Goal: Information Seeking & Learning: Learn about a topic

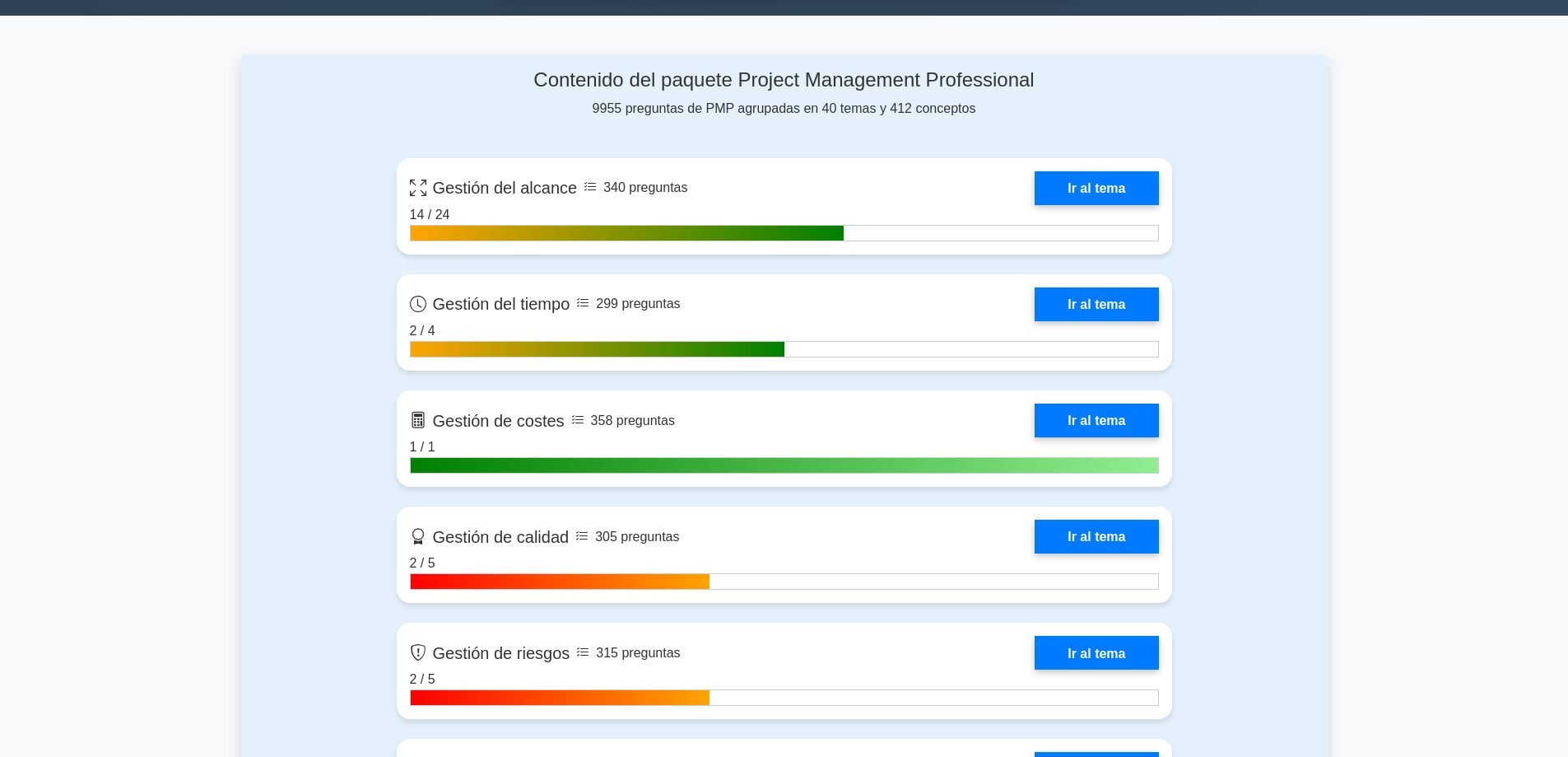
scroll to position [988, 0]
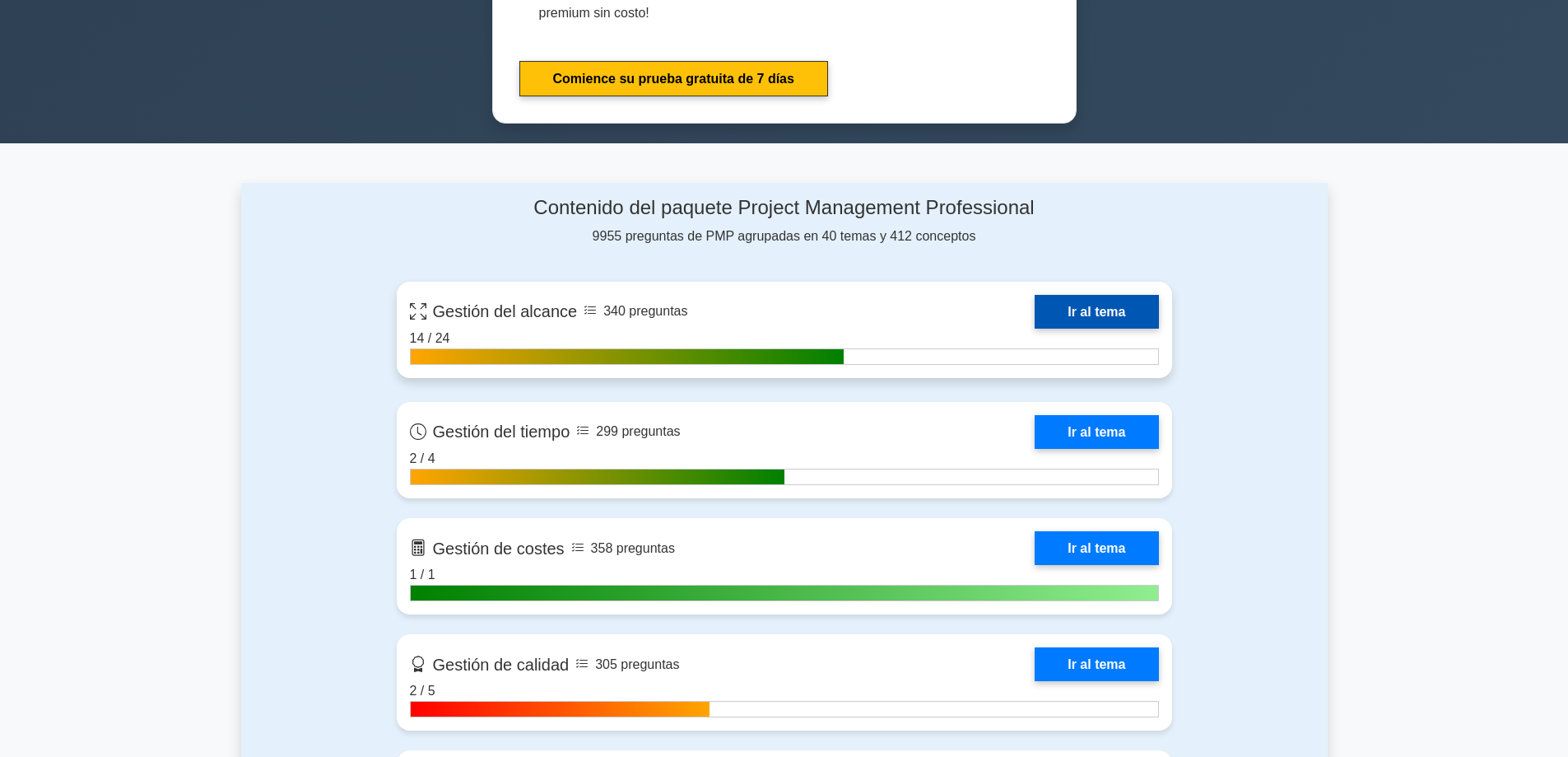
click at [1086, 294] on link "Ir al tema" at bounding box center [1096, 311] width 123 height 34
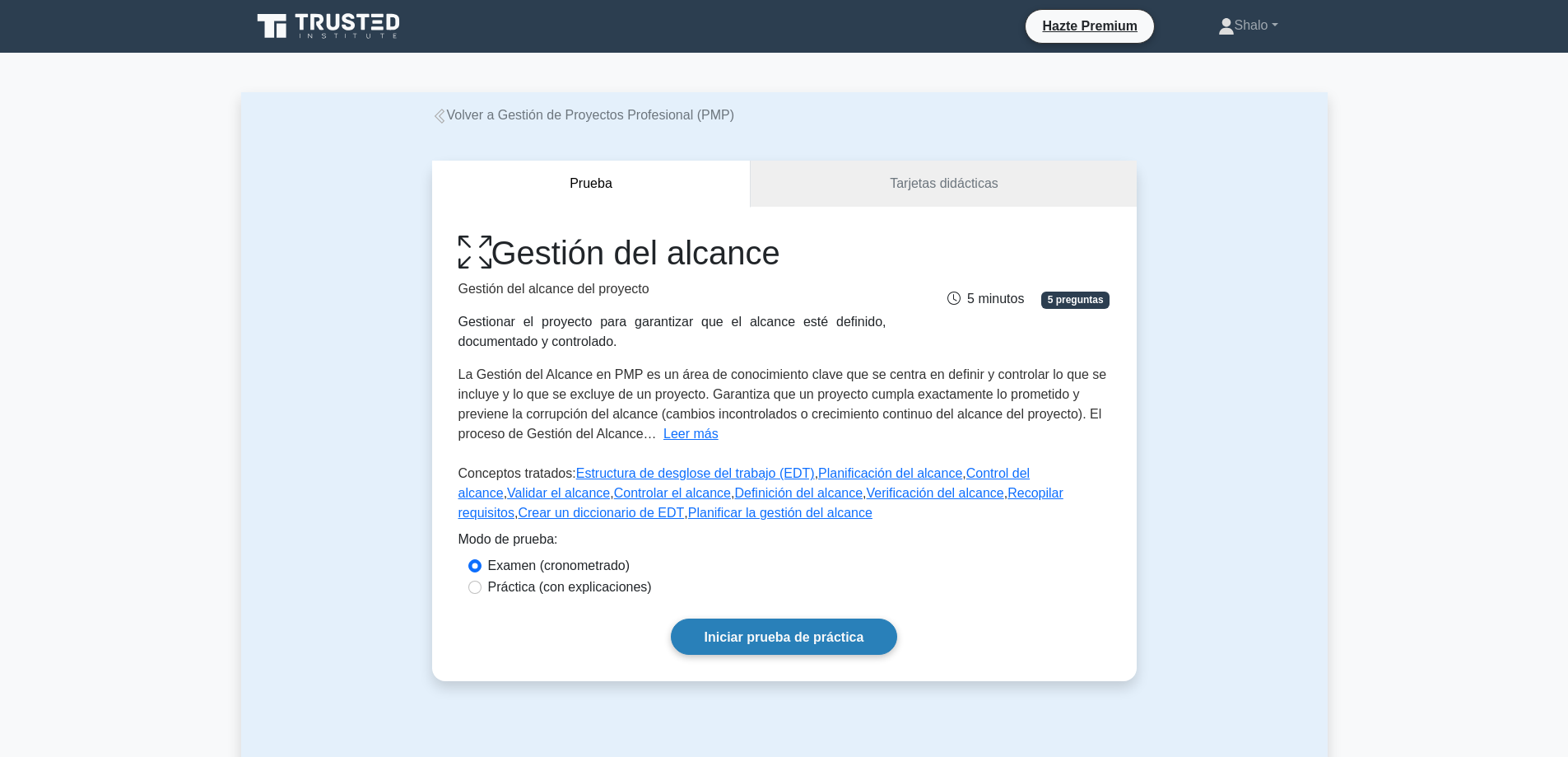
click at [741, 634] on font "Iniciar prueba de práctica" at bounding box center [784, 637] width 160 height 14
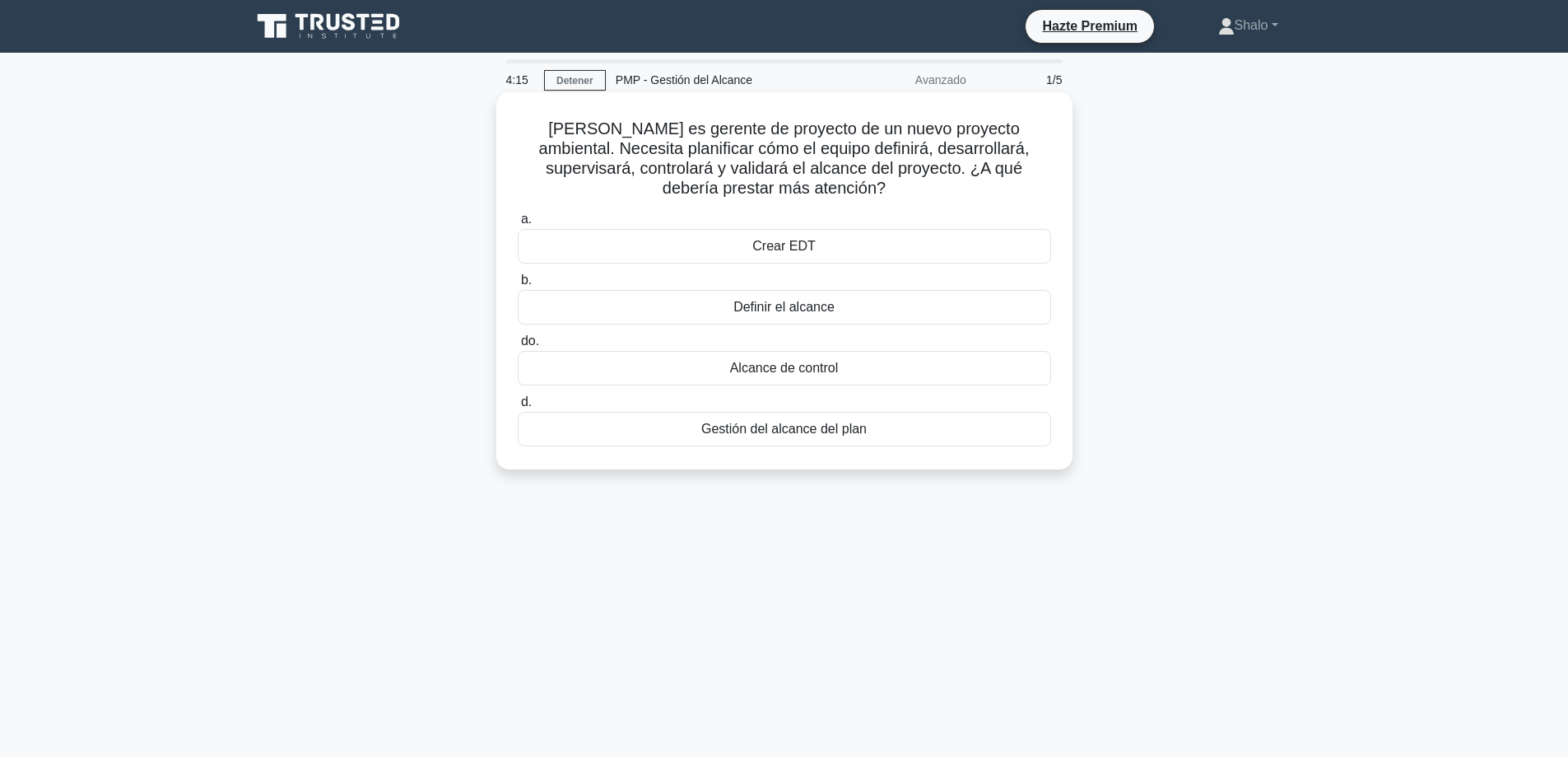
click at [772, 368] on font "Alcance de control" at bounding box center [784, 368] width 109 height 14
click at [518, 347] on input "do. Alcance de control" at bounding box center [518, 341] width 0 height 10
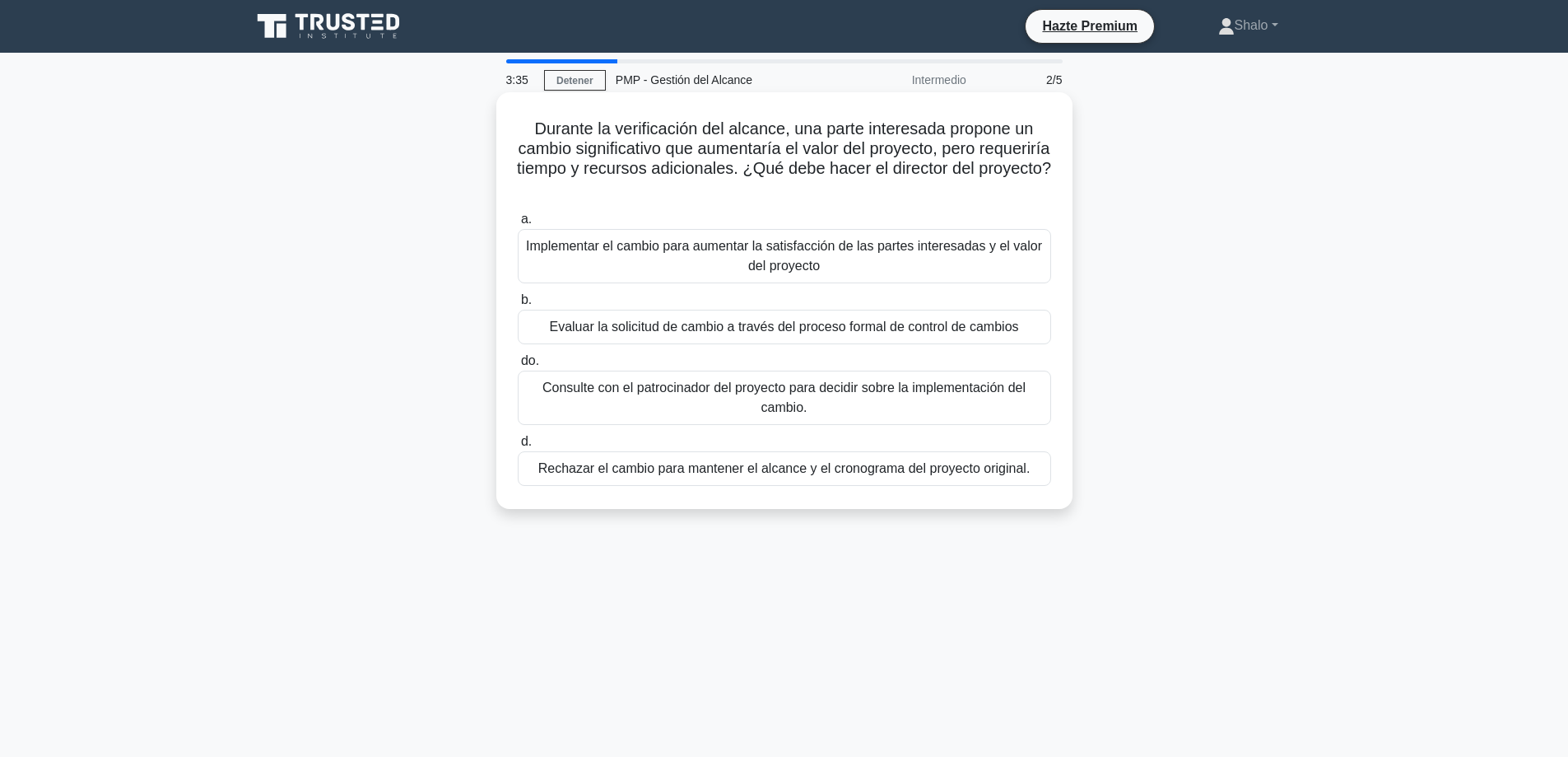
click at [684, 325] on font "Evaluar la solicitud de cambio a través del proceso formal de control de cambios" at bounding box center [784, 326] width 469 height 14
click at [518, 306] on input "b. Evaluar la solicitud de cambio a través del proceso formal de control de cam…" at bounding box center [518, 300] width 0 height 10
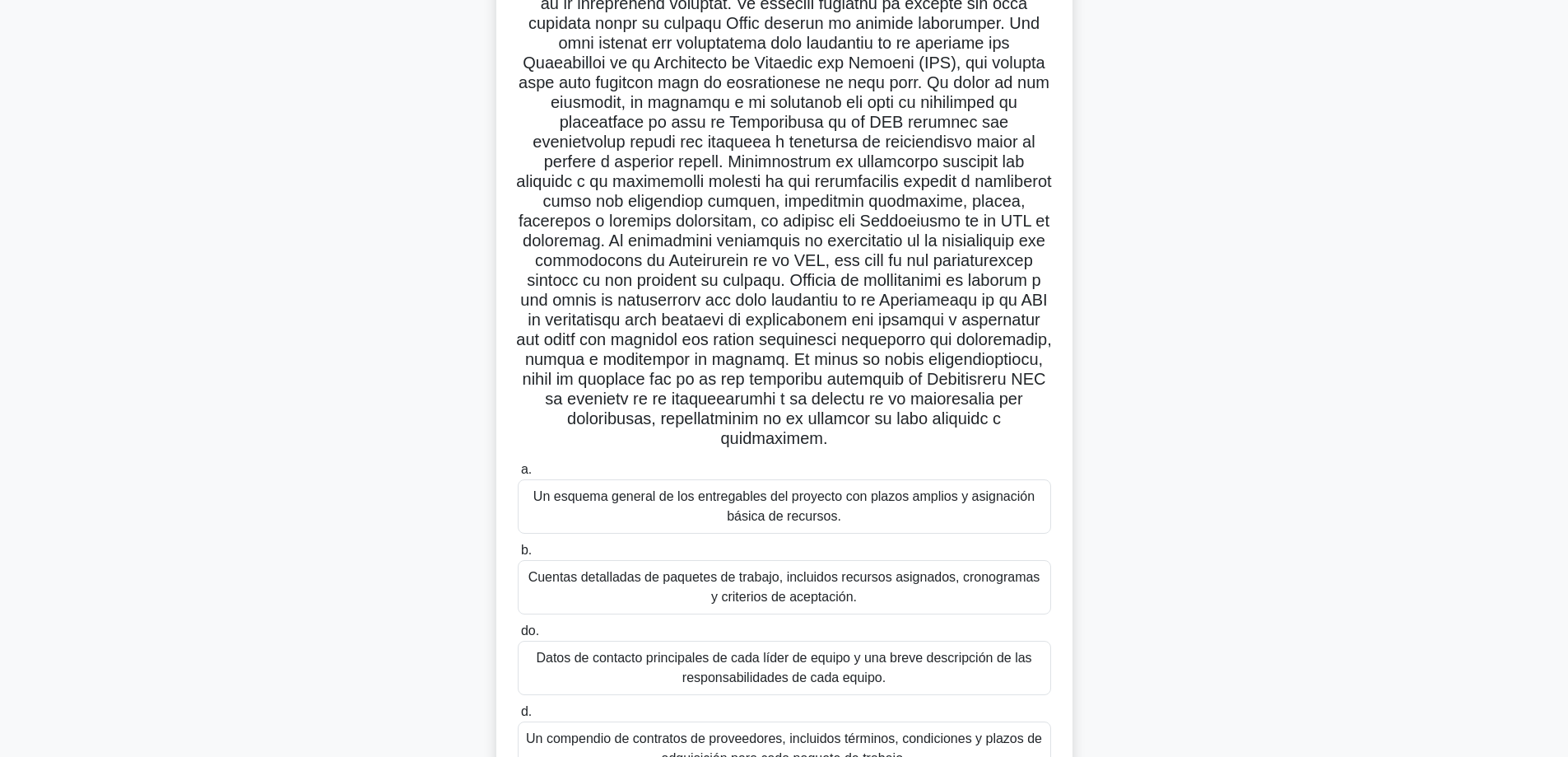
scroll to position [238, 0]
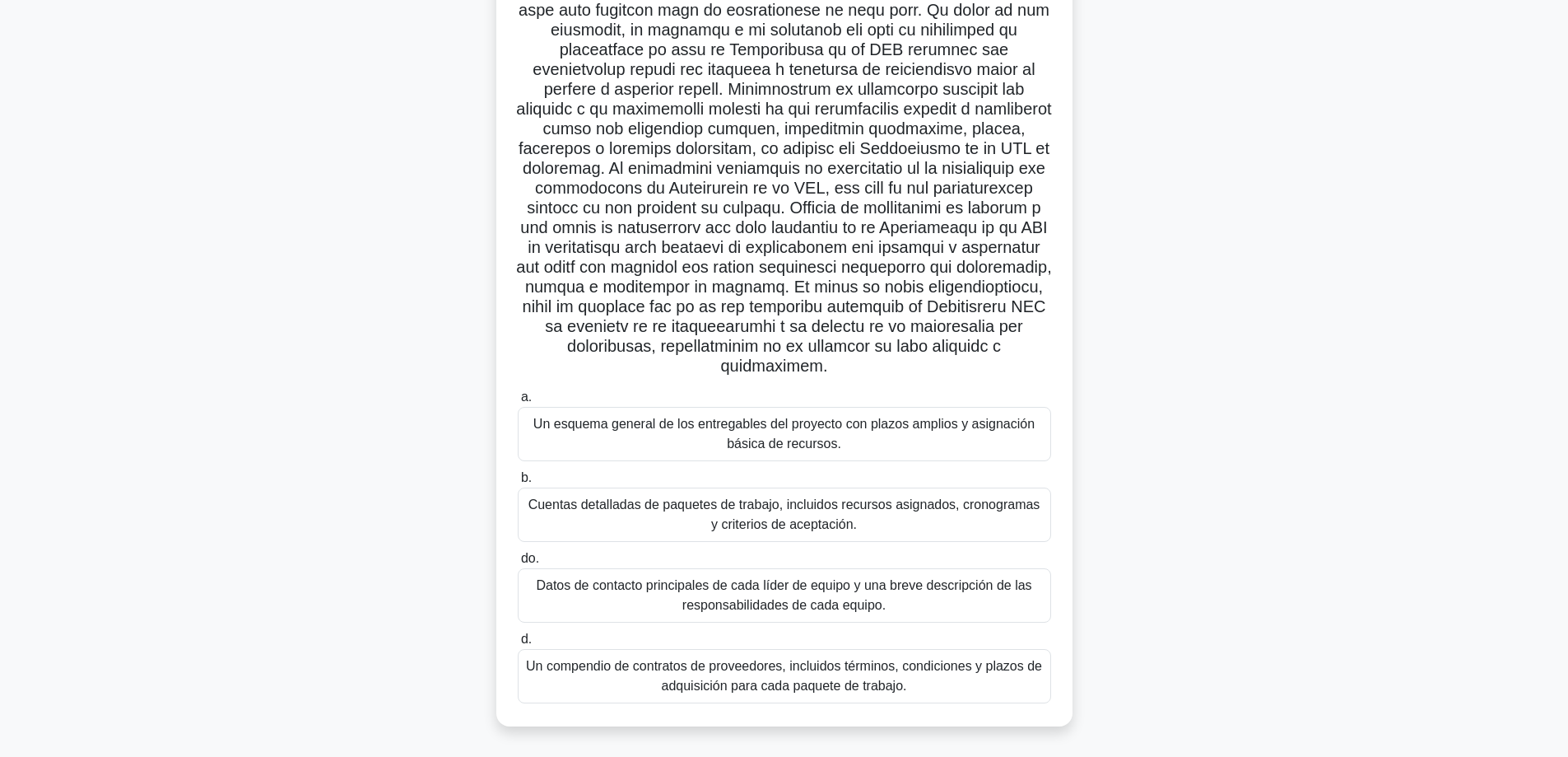
click at [721, 421] on font "Un esquema general de los entregables del proyecto con plazos amplios y asignac…" at bounding box center [784, 433] width 501 height 34
click at [518, 402] on input "a. Un esquema general de los entregables del proyecto con plazos amplios y asig…" at bounding box center [518, 397] width 0 height 10
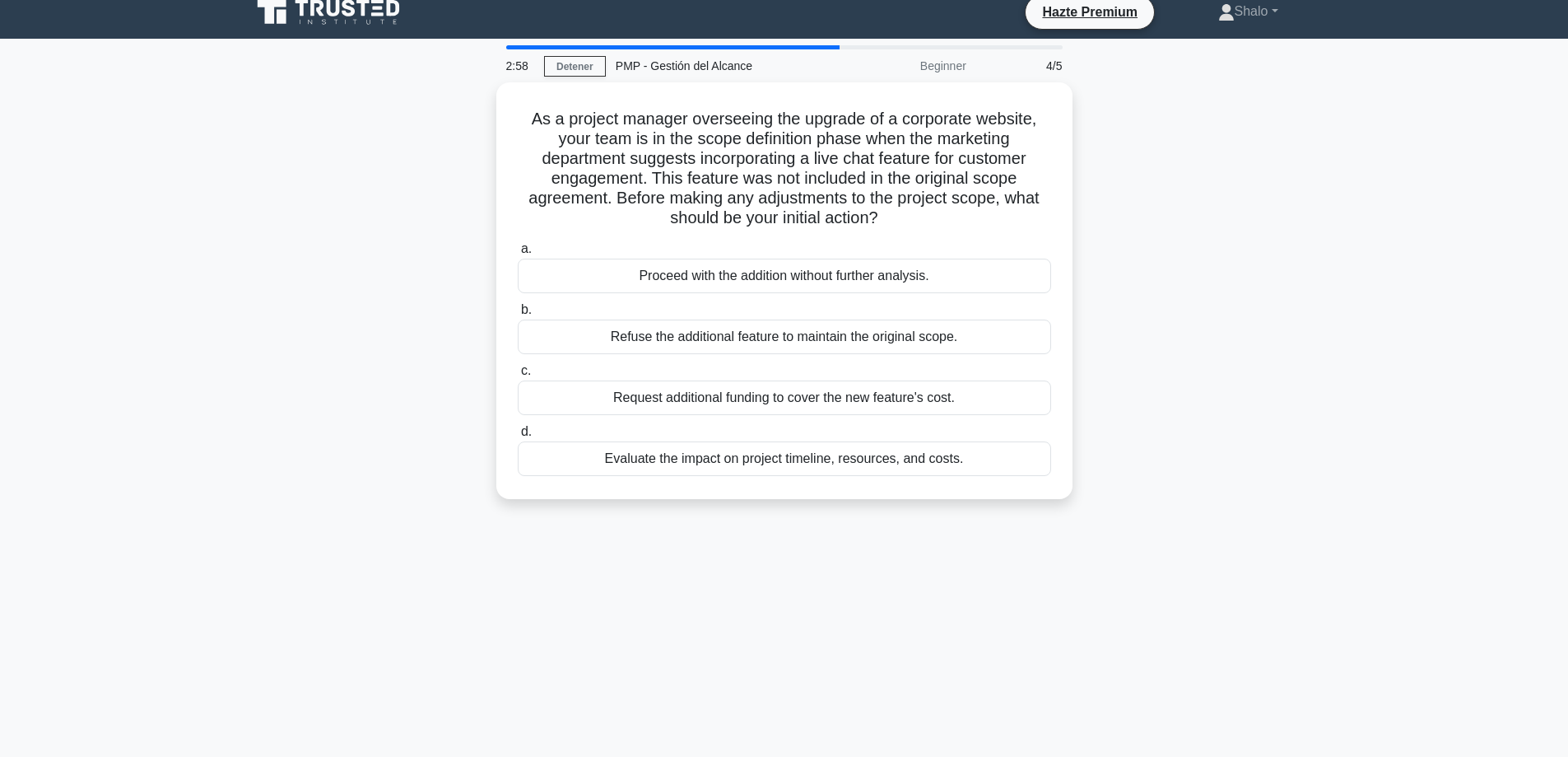
scroll to position [0, 0]
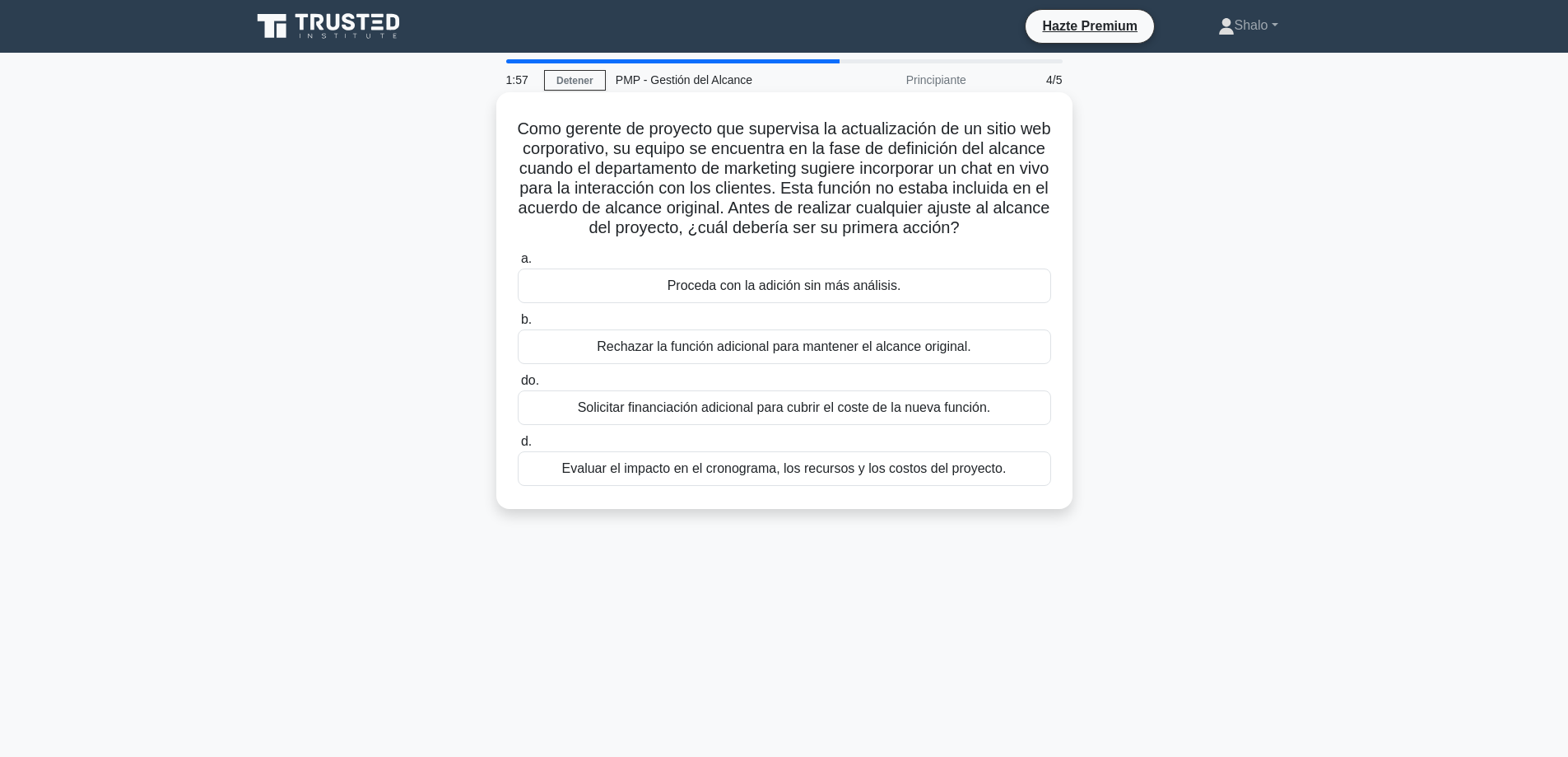
click at [729, 467] on font "Evaluar el impacto en el cronograma, los recursos y los costos del proyecto." at bounding box center [784, 468] width 444 height 14
click at [518, 447] on input "d. Evaluar el impacto en el cronograma, los recursos y los costos del proyecto." at bounding box center [518, 441] width 0 height 10
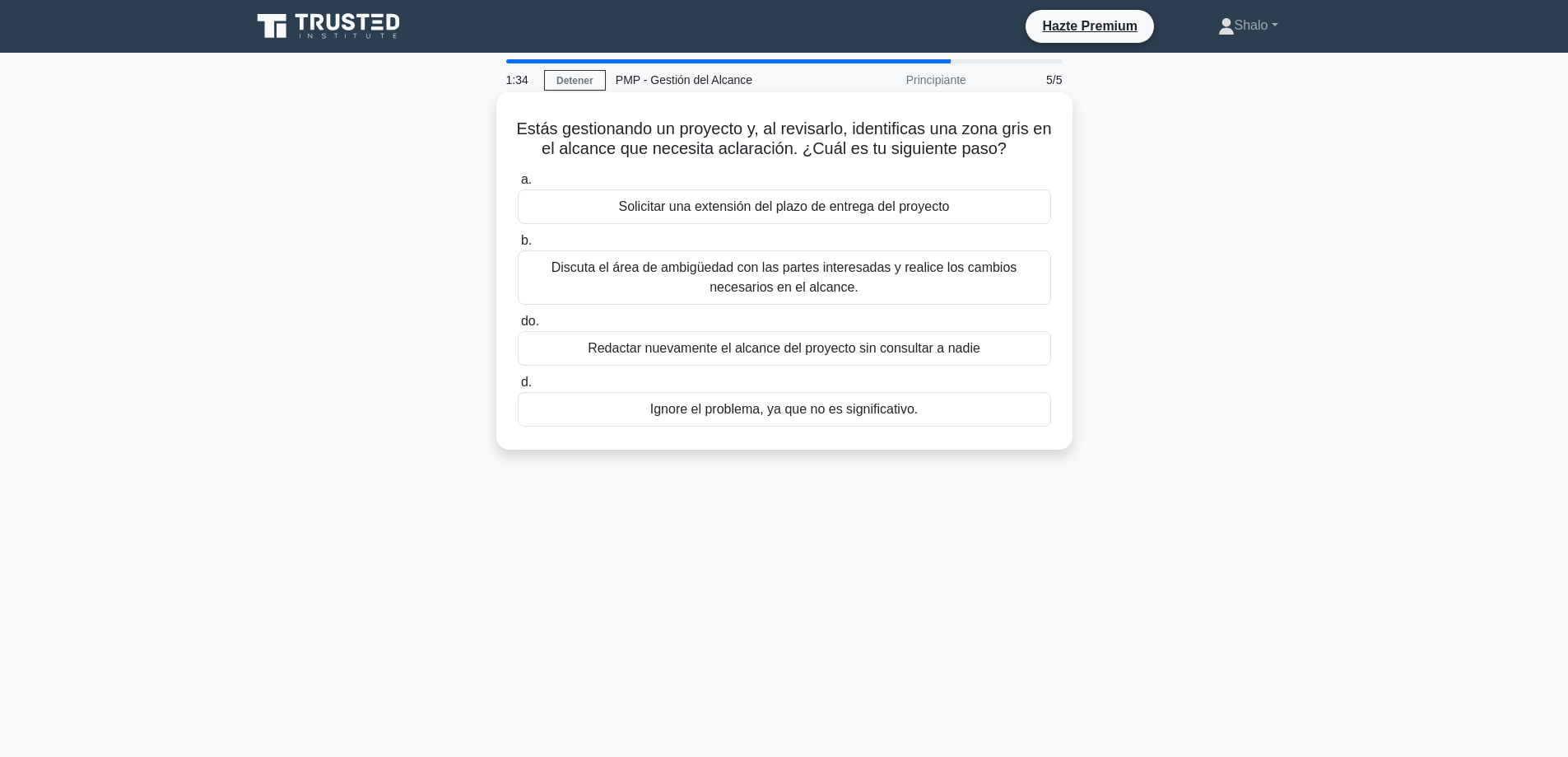
drag, startPoint x: 740, startPoint y: 204, endPoint x: 739, endPoint y: 220, distance: 16.0
click at [740, 204] on font "Solicitar una extensión del plazo de entrega del proyecto" at bounding box center [783, 206] width 331 height 14
click at [518, 186] on input "a. Solicitar una extensión del plazo de entrega del proyecto" at bounding box center [518, 180] width 0 height 10
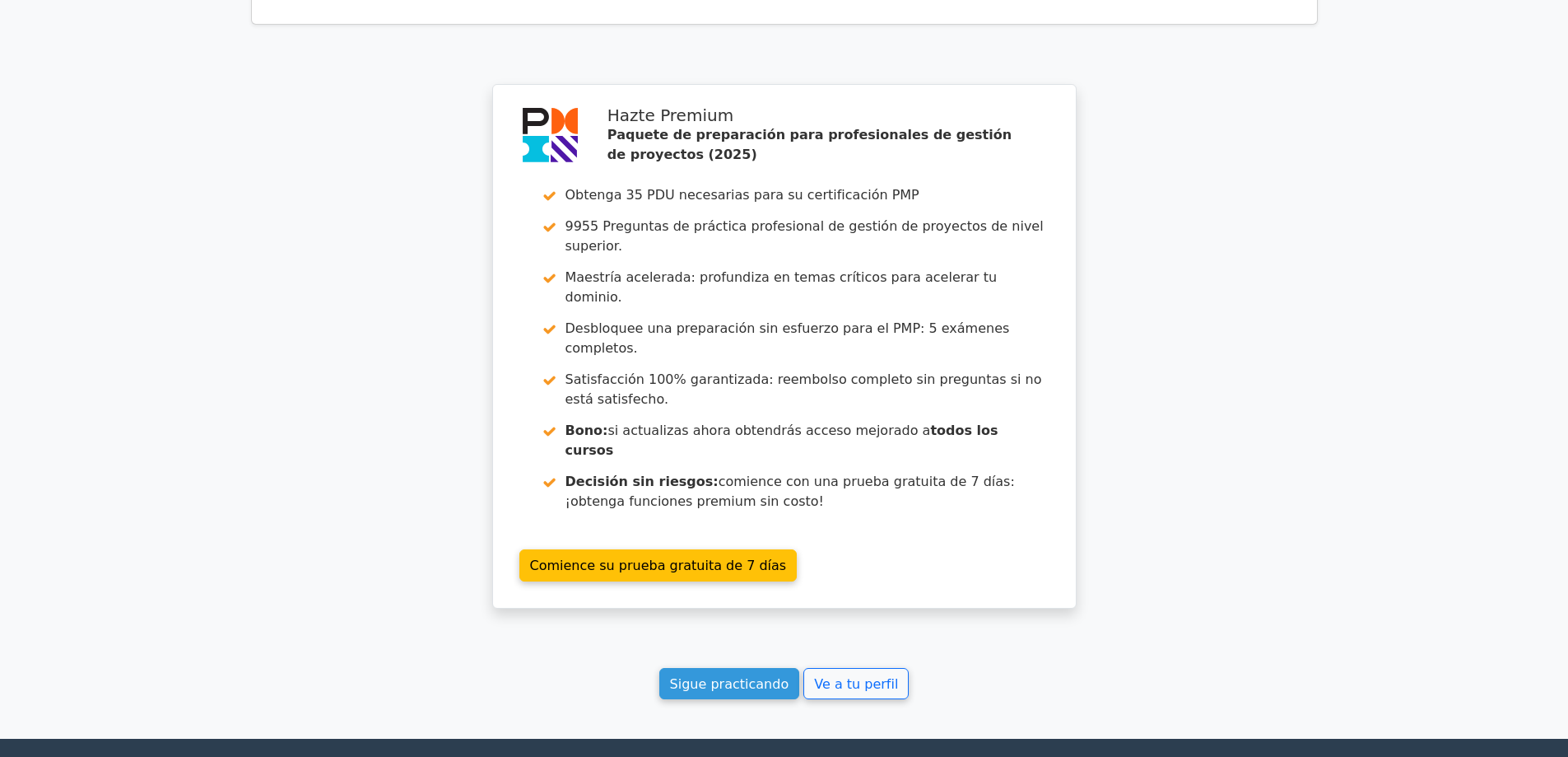
scroll to position [2306, 0]
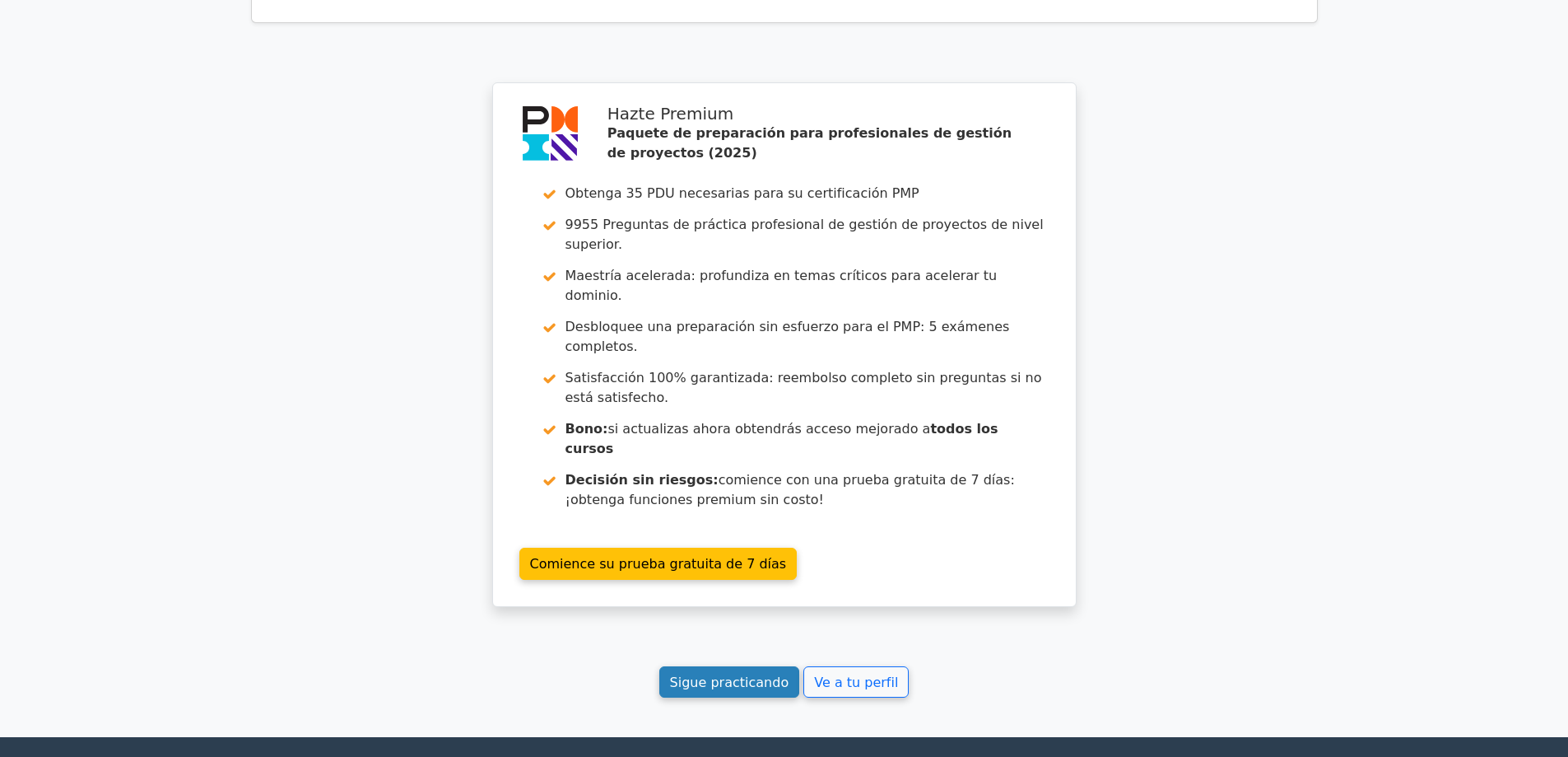
click at [729, 673] on font "Sigue practicando" at bounding box center [729, 681] width 119 height 16
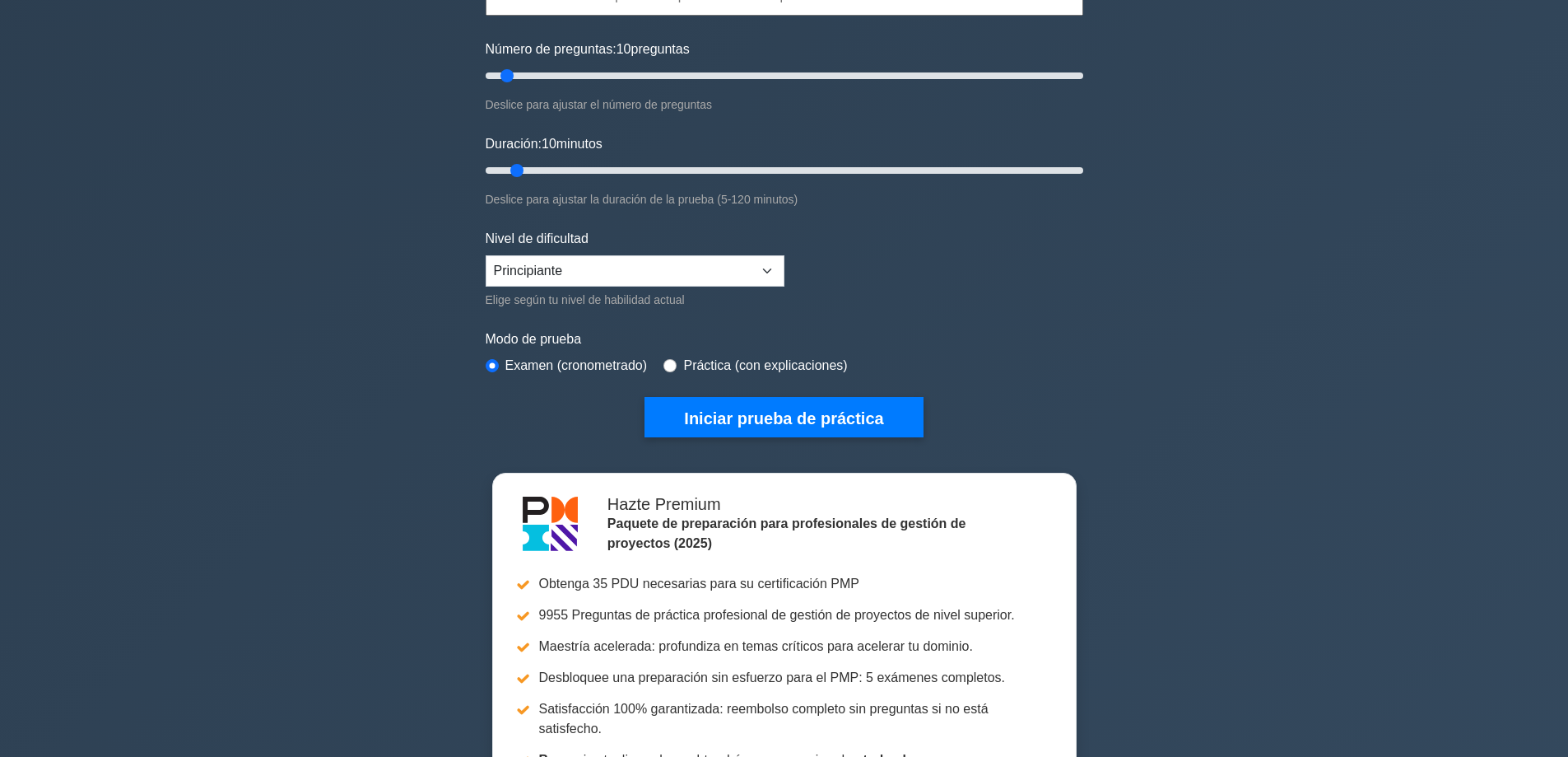
scroll to position [247, 0]
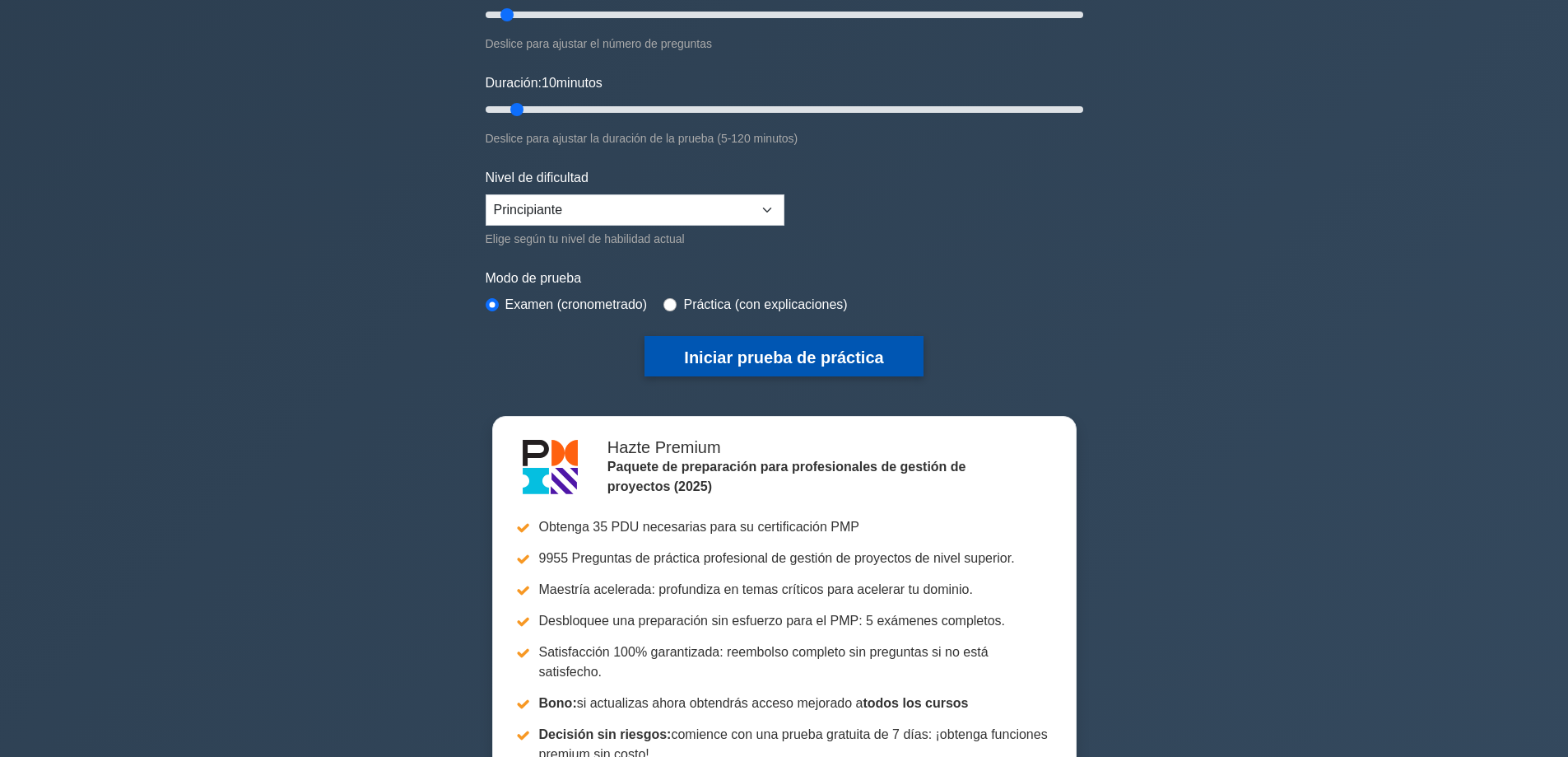
drag, startPoint x: 762, startPoint y: 346, endPoint x: 697, endPoint y: 426, distance: 103.1
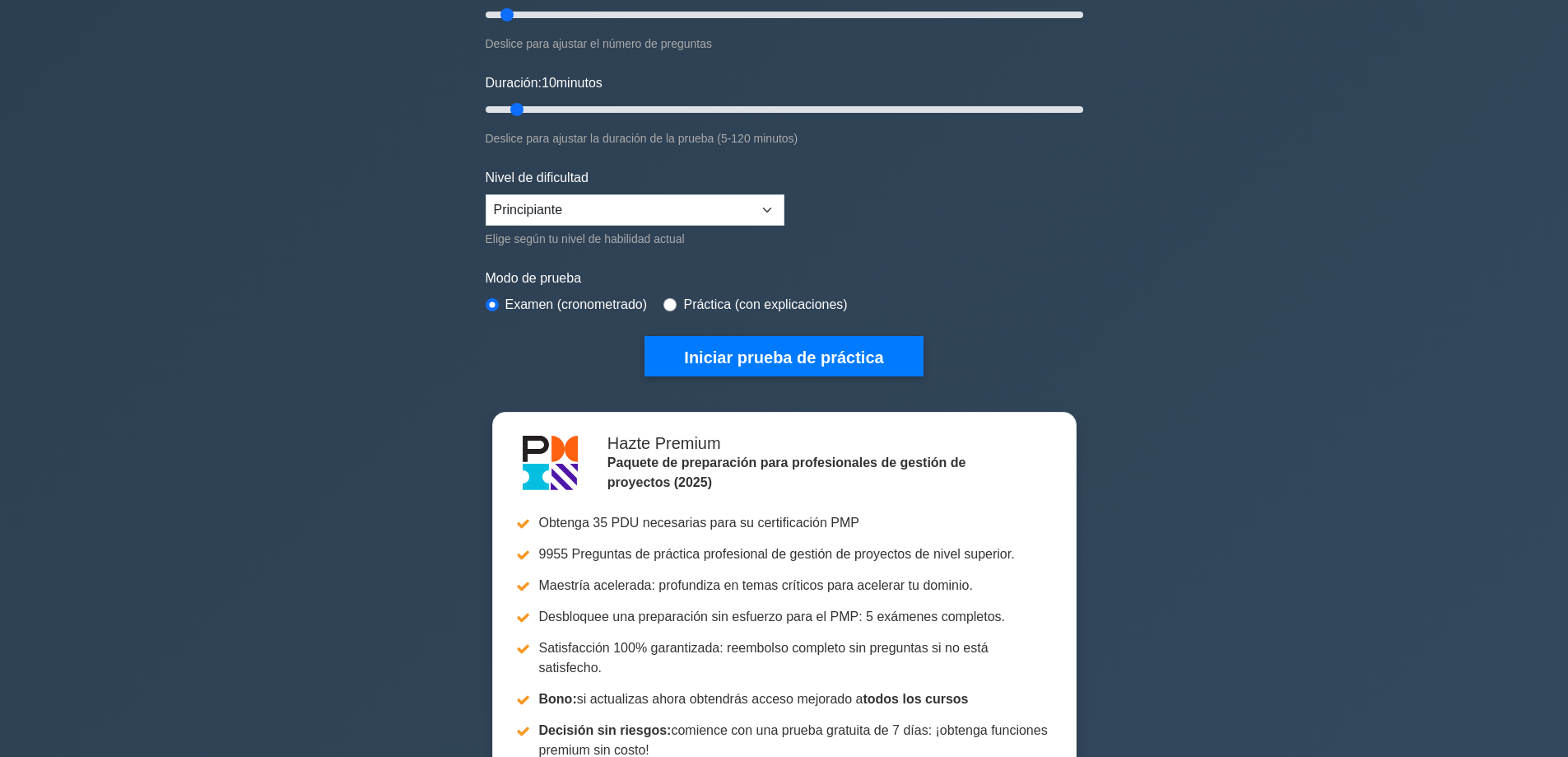
click at [762, 351] on font "Iniciar prueba de práctica" at bounding box center [784, 356] width 199 height 18
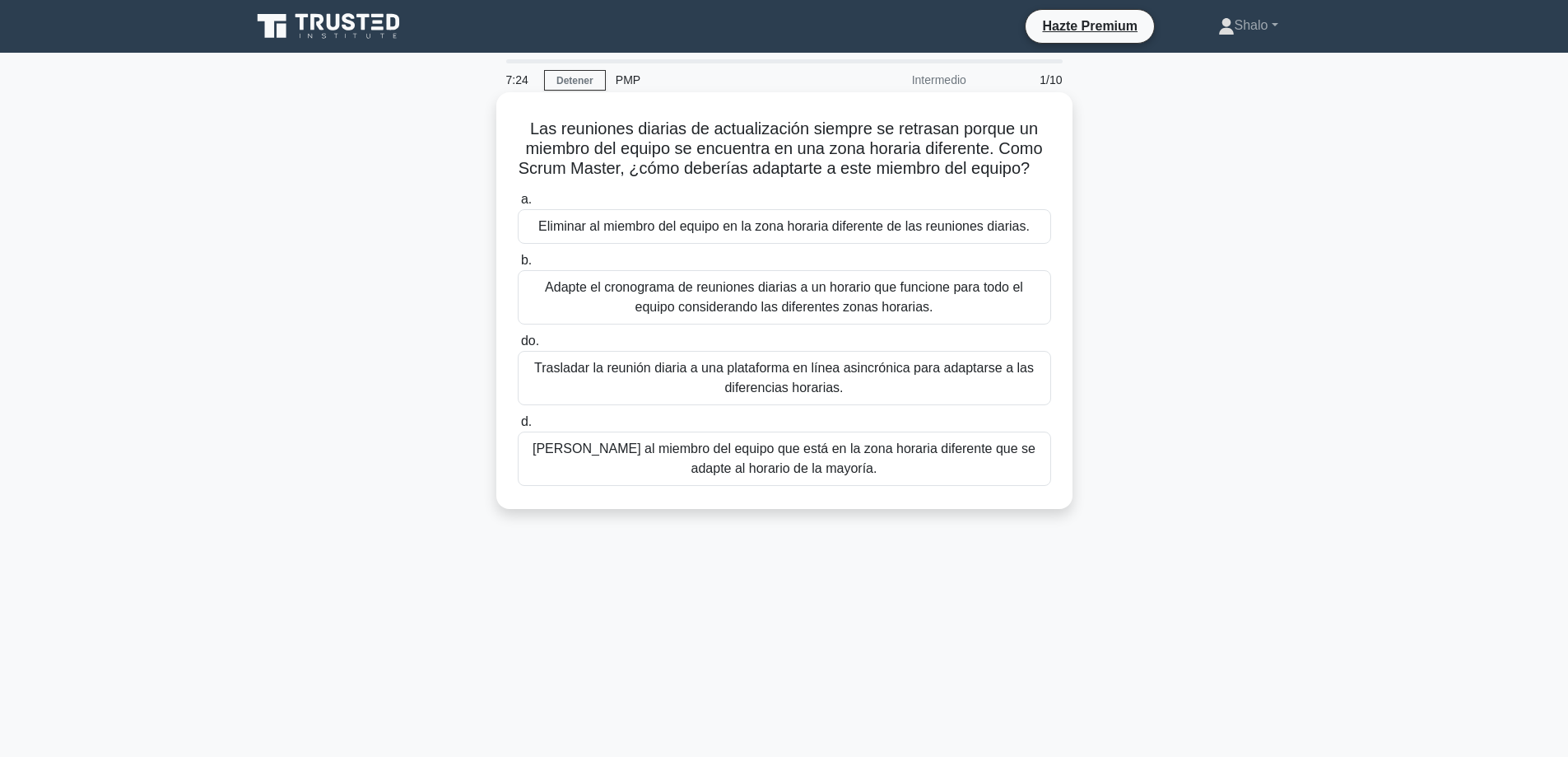
click at [579, 390] on font "Trasladar la reunión diaria a una plataforma en línea asincrónica para adaptars…" at bounding box center [784, 377] width 500 height 34
click at [518, 347] on input "do. Trasladar la reunión diaria a una plataforma en línea asincrónica para adap…" at bounding box center [518, 341] width 0 height 10
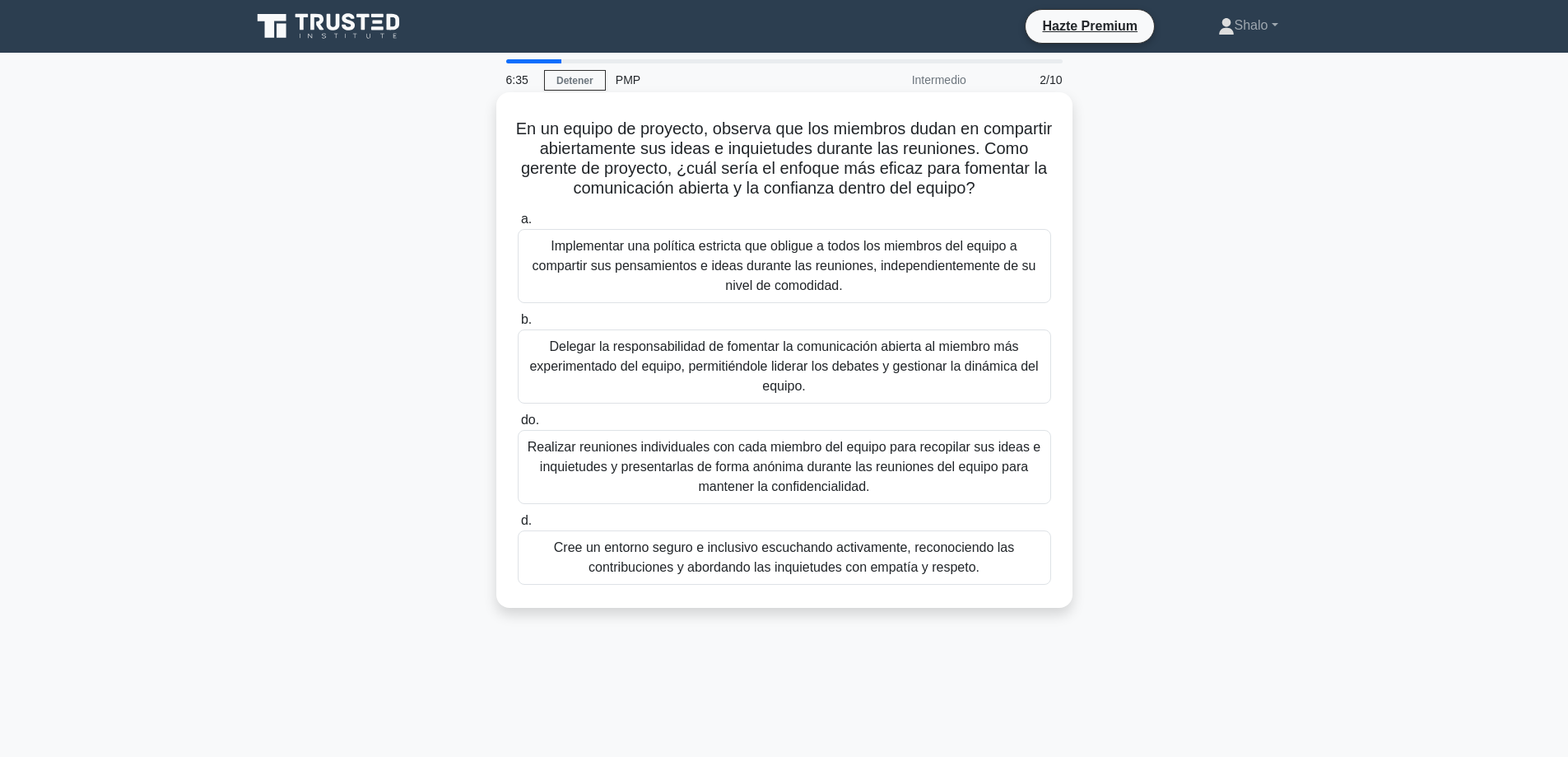
click at [646, 258] on font "Implementar una política estricta que obligue a todos los miembros del equipo a…" at bounding box center [784, 266] width 504 height 54
click at [518, 224] on input "a. Implementar una política estricta que obligue a todos los miembros del equip…" at bounding box center [518, 219] width 0 height 10
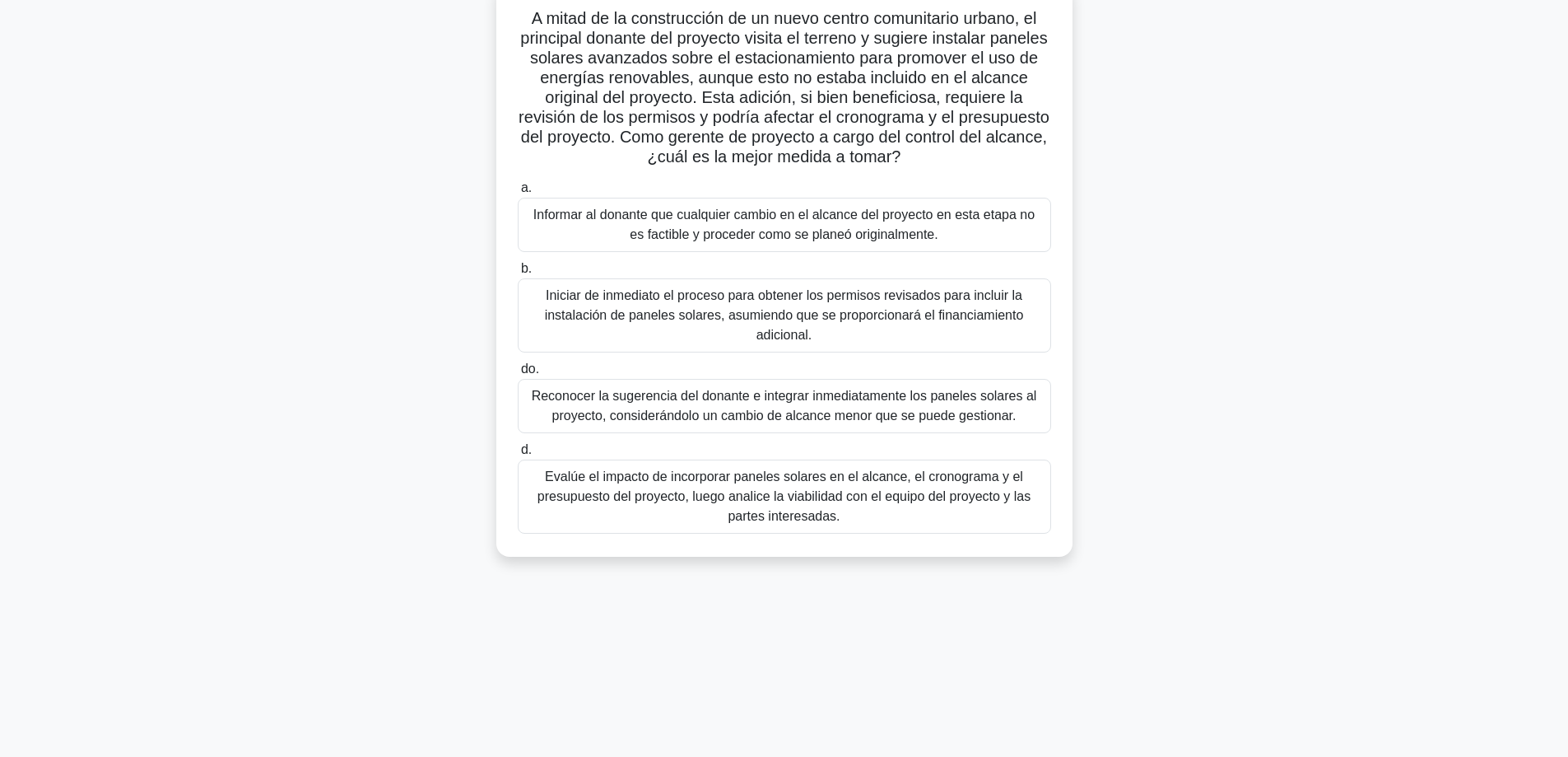
scroll to position [133, 0]
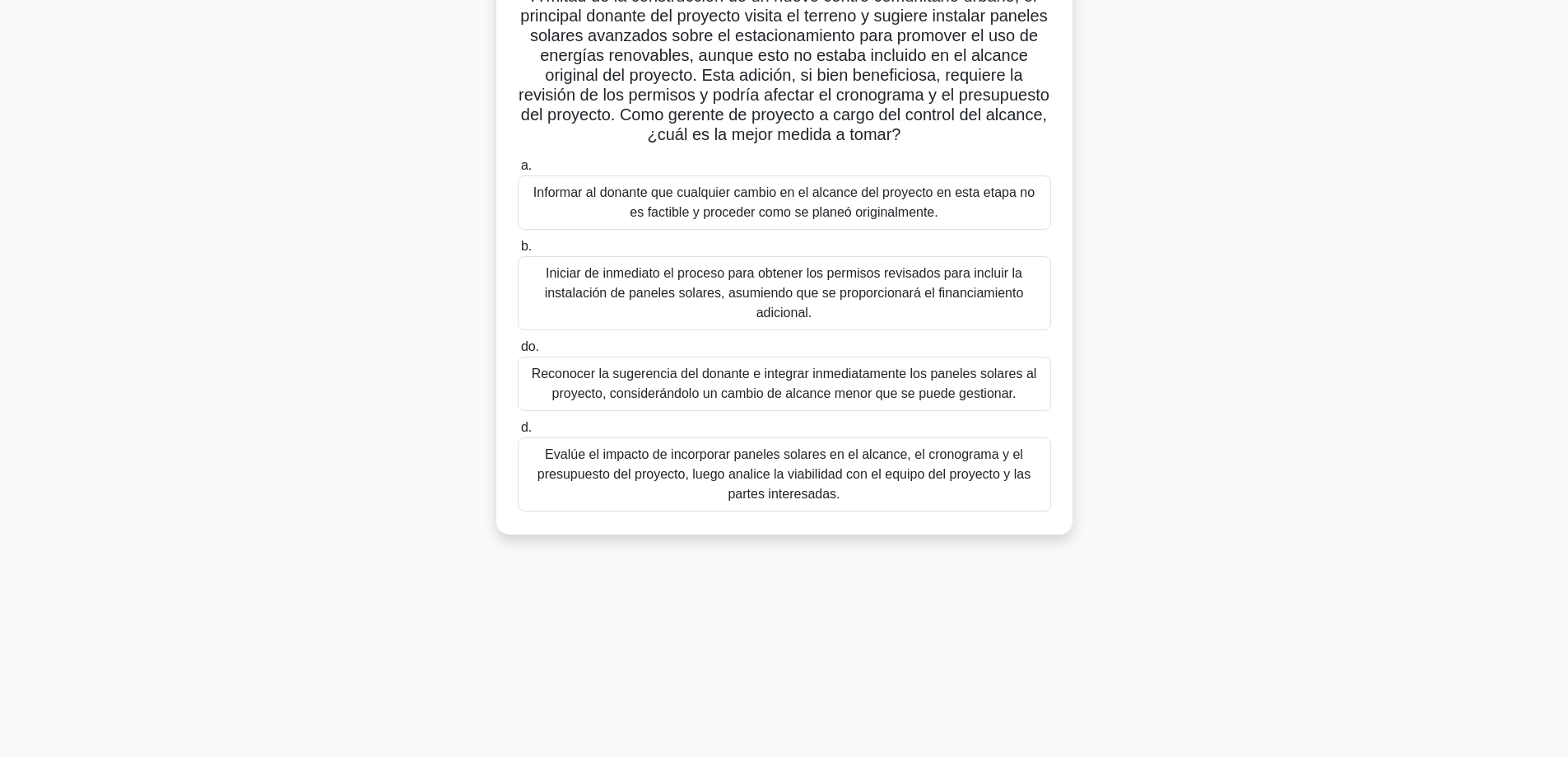
click at [731, 392] on font "Reconocer la sugerencia del donante e integrar inmediatamente los paneles solar…" at bounding box center [784, 382] width 506 height 34
click at [518, 352] on input "do. Reconocer la sugerencia del donante e integrar inmediatamente los paneles s…" at bounding box center [518, 347] width 0 height 10
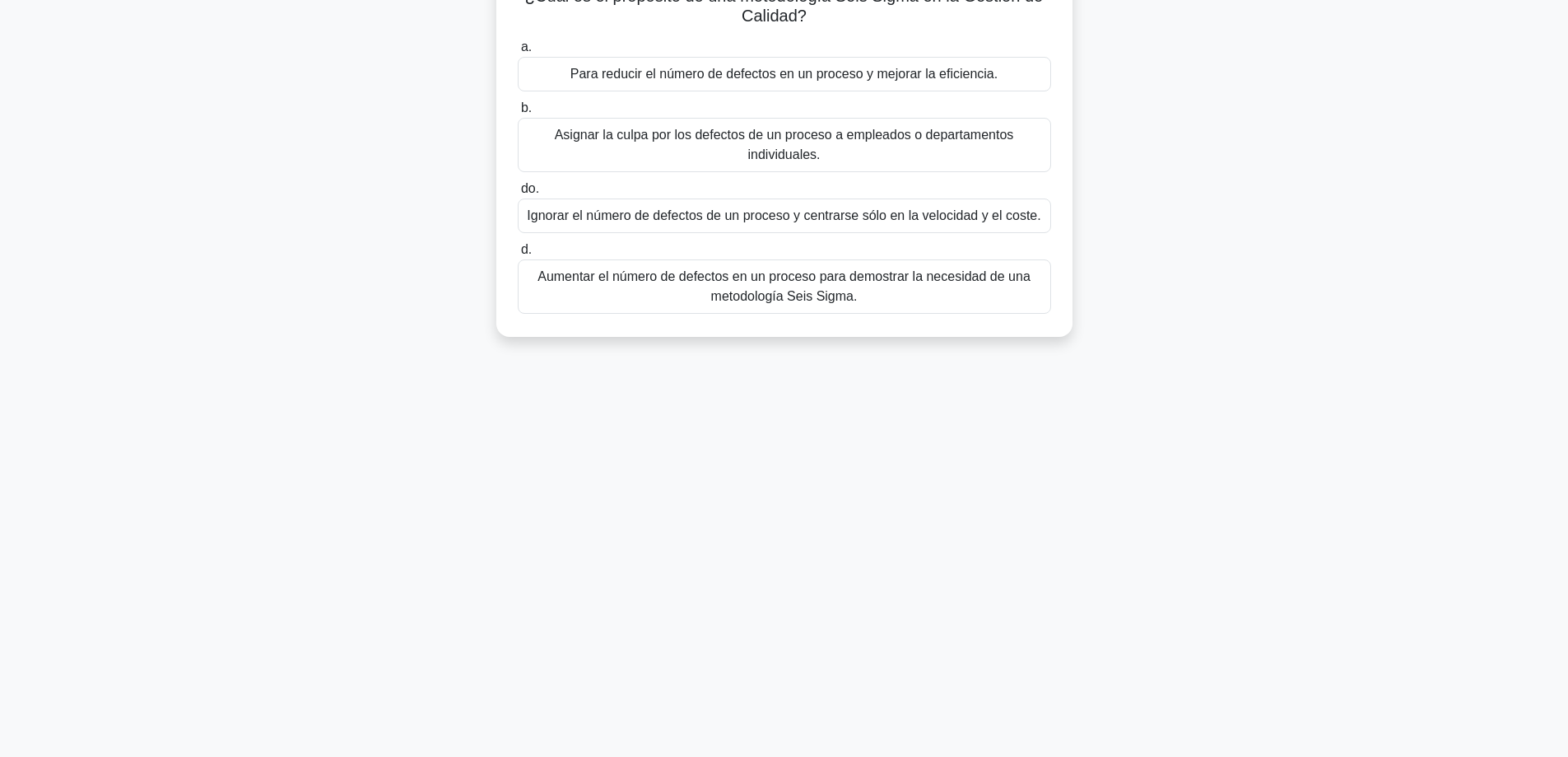
click at [714, 287] on font "Aumentar el número de defectos en un proceso para demostrar la necesidad de una…" at bounding box center [784, 287] width 519 height 40
click at [652, 287] on font "Aumentar el número de defectos en un proceso para demostrar la necesidad de una…" at bounding box center [784, 287] width 519 height 40
click at [518, 255] on input "d. Aumentar el número de defectos en un proceso para demostrar la necesidad de …" at bounding box center [518, 249] width 0 height 10
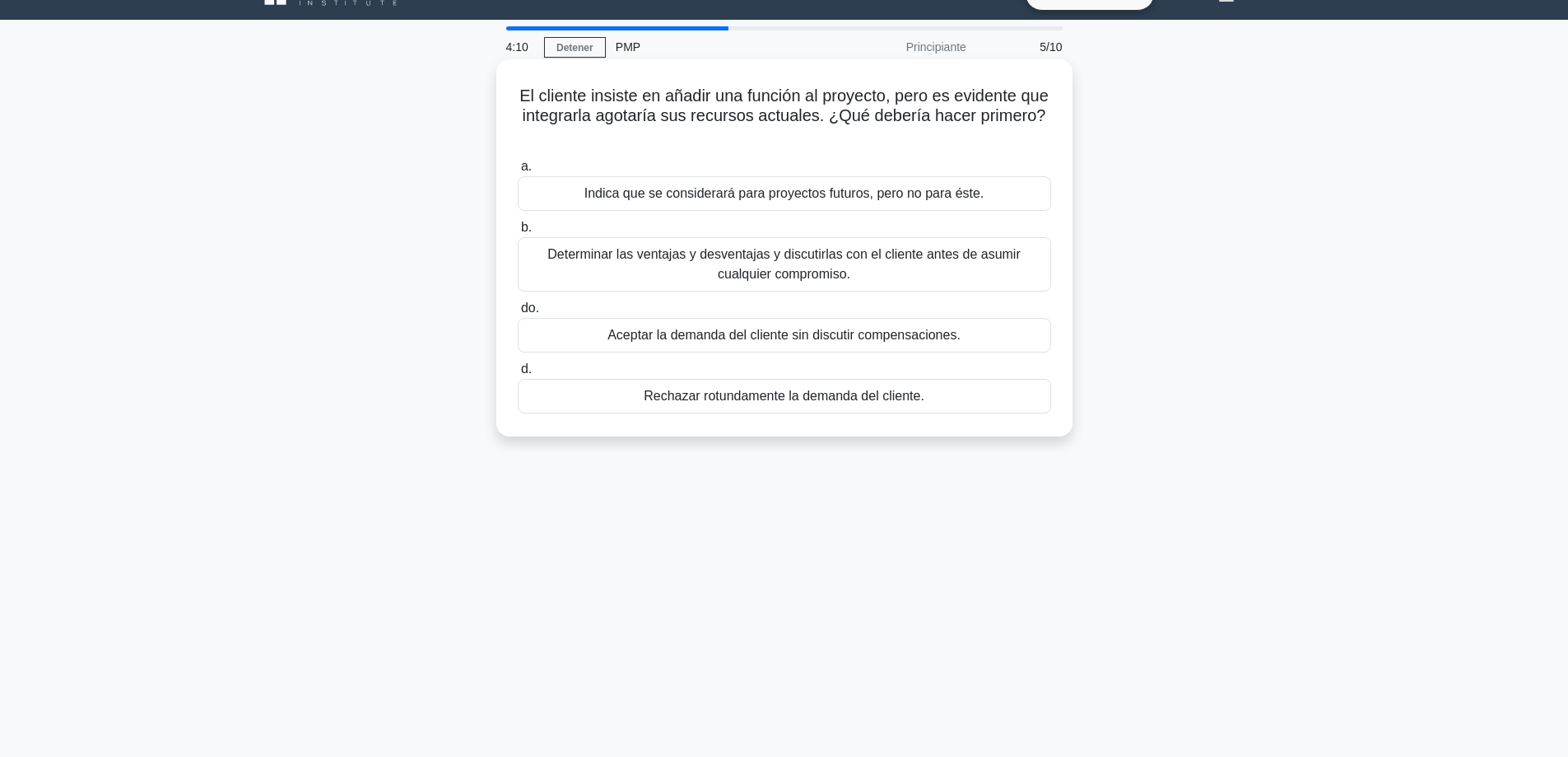
scroll to position [0, 0]
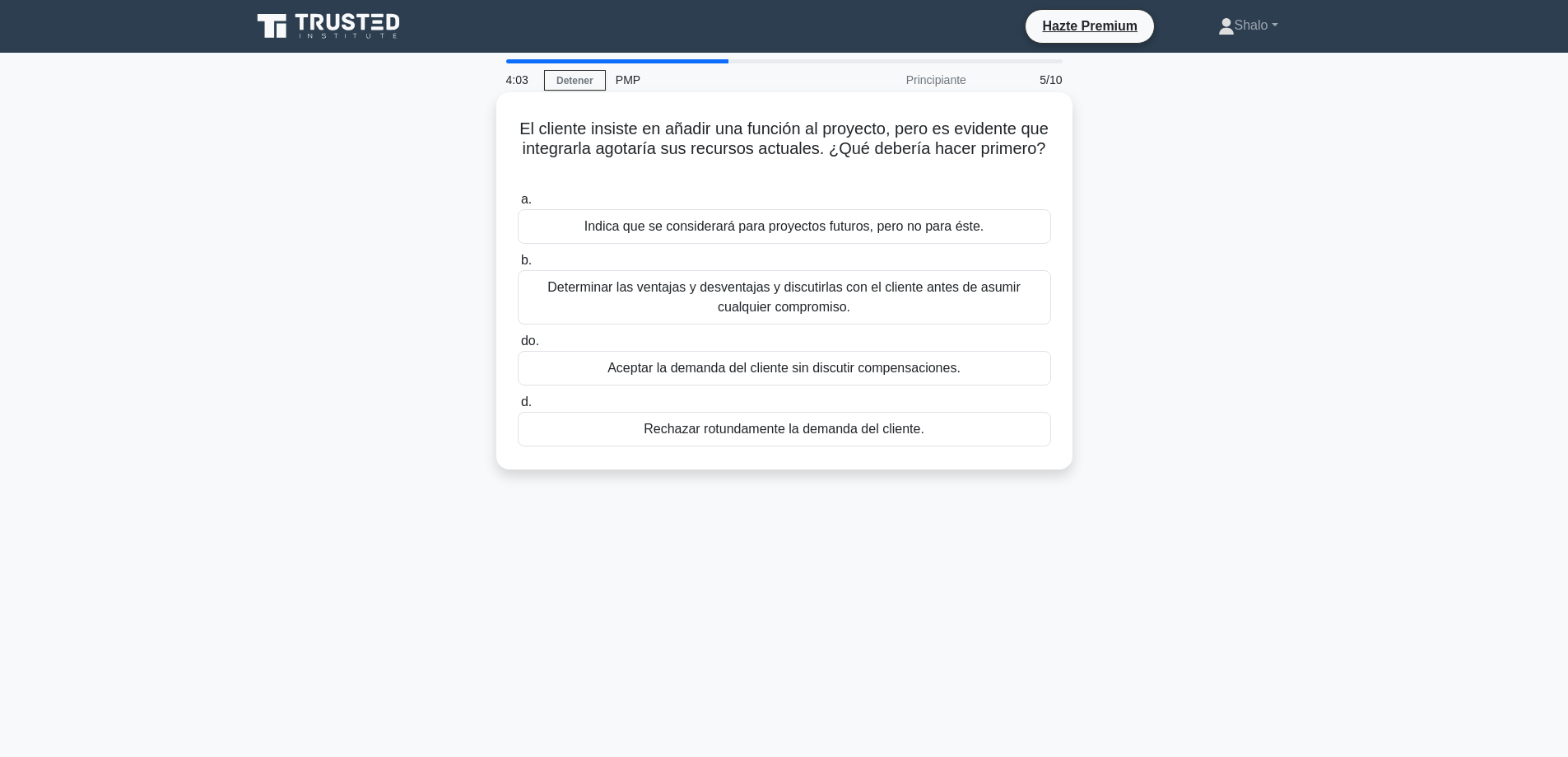
click at [645, 284] on font "Determinar las ventajas y desventajas y discutirlas con el cliente antes de asu…" at bounding box center [784, 296] width 473 height 34
click at [518, 266] on input "b. Determinar las ventajas y desventajas y discutirlas con el cliente antes de …" at bounding box center [518, 261] width 0 height 10
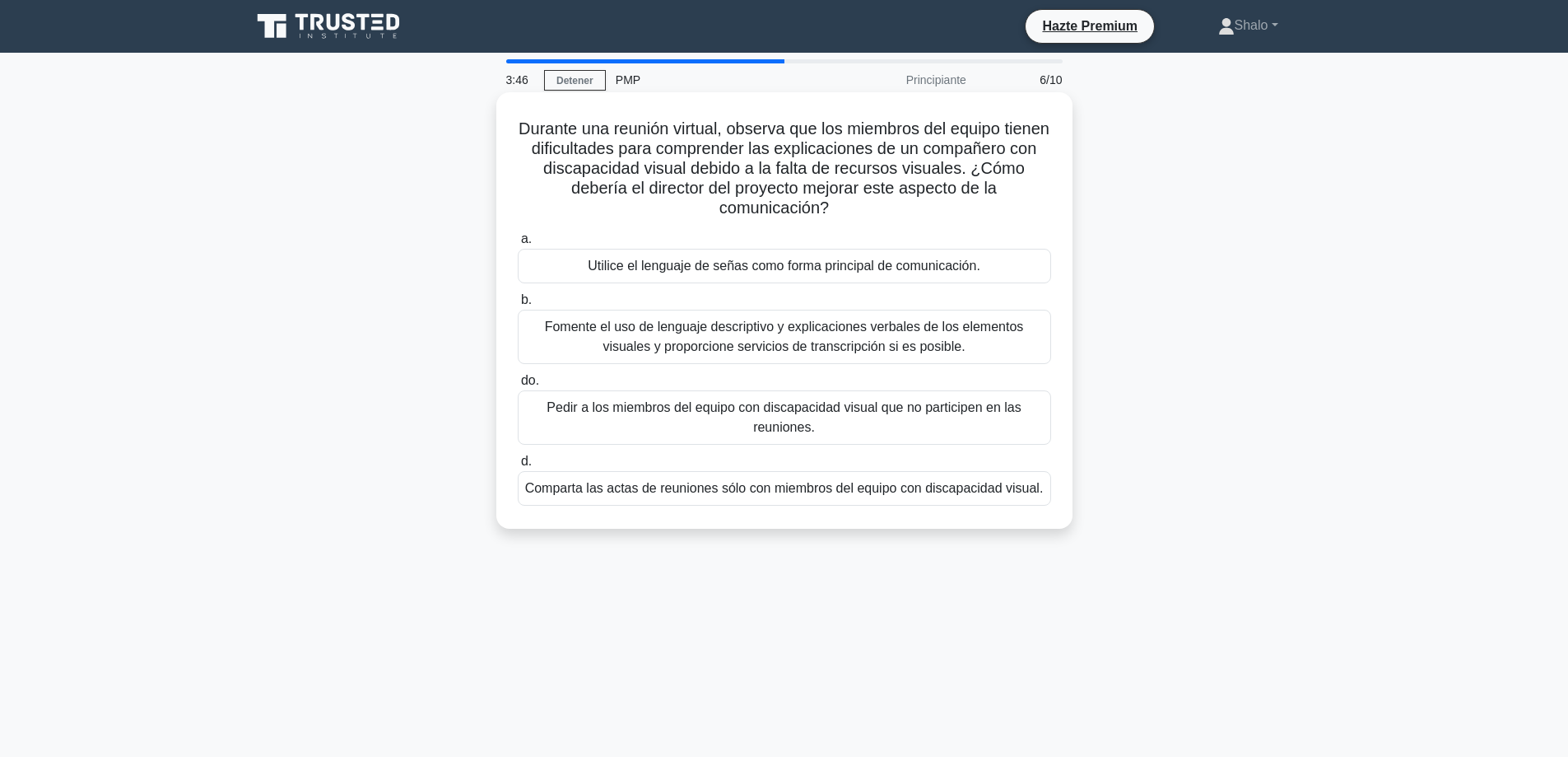
click at [644, 340] on font "Fomente el uso de lenguaje descriptivo y explicaciones verbales de los elemento…" at bounding box center [784, 336] width 479 height 34
click at [518, 306] on input "b. Fomente el uso de lenguaje descriptivo y explicaciones verbales de los eleme…" at bounding box center [518, 300] width 0 height 10
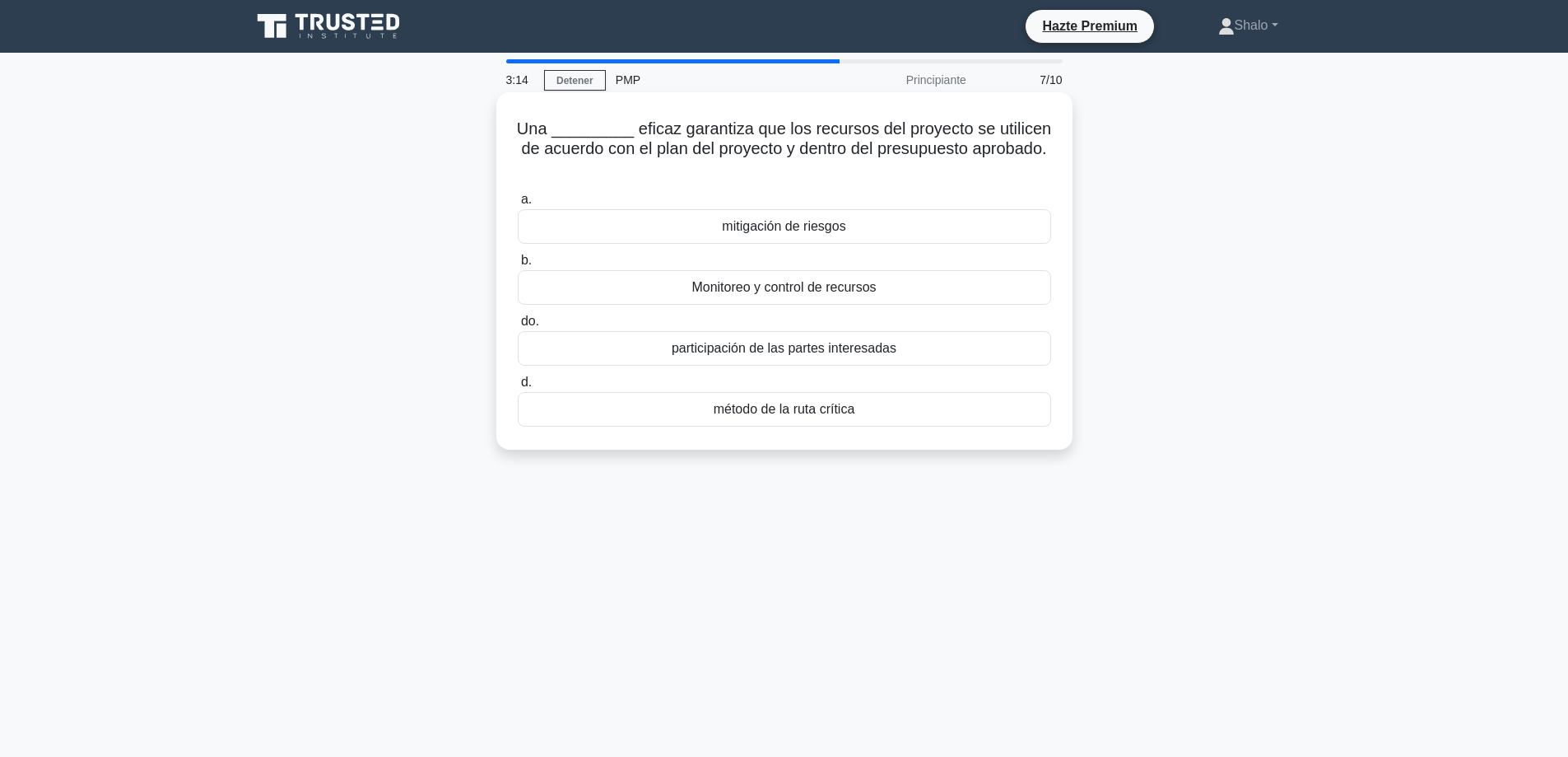
click at [766, 293] on font "Monitoreo y control de recursos" at bounding box center [784, 287] width 185 height 14
click at [518, 266] on input "b. Monitoreo y control de recursos" at bounding box center [518, 261] width 0 height 10
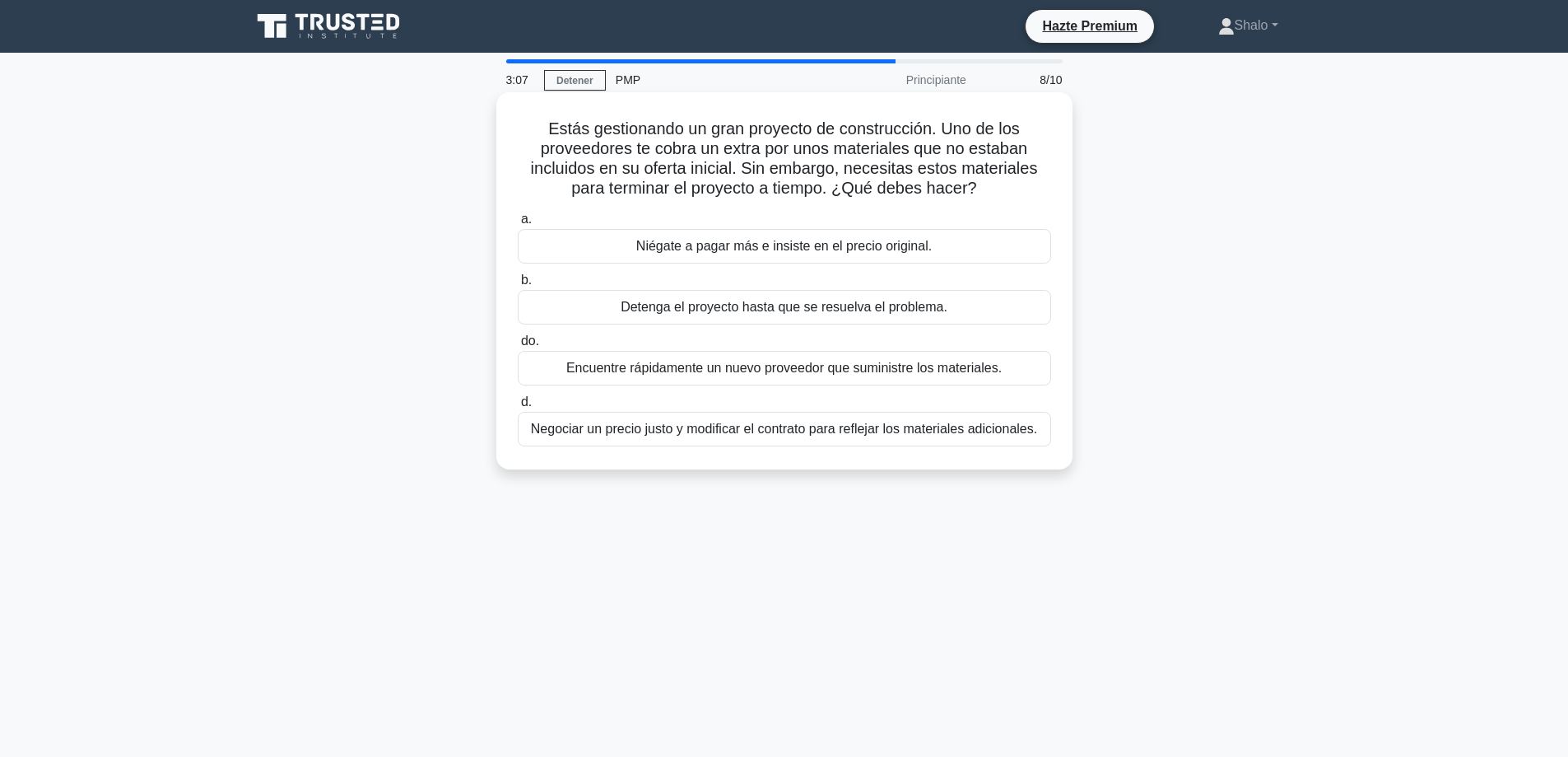
click at [716, 250] on font "Niégate a pagar más e insiste en el precio original." at bounding box center [784, 246] width 295 height 14
click at [518, 224] on input "a. Niégate a pagar más e insiste en el precio original." at bounding box center [518, 219] width 0 height 10
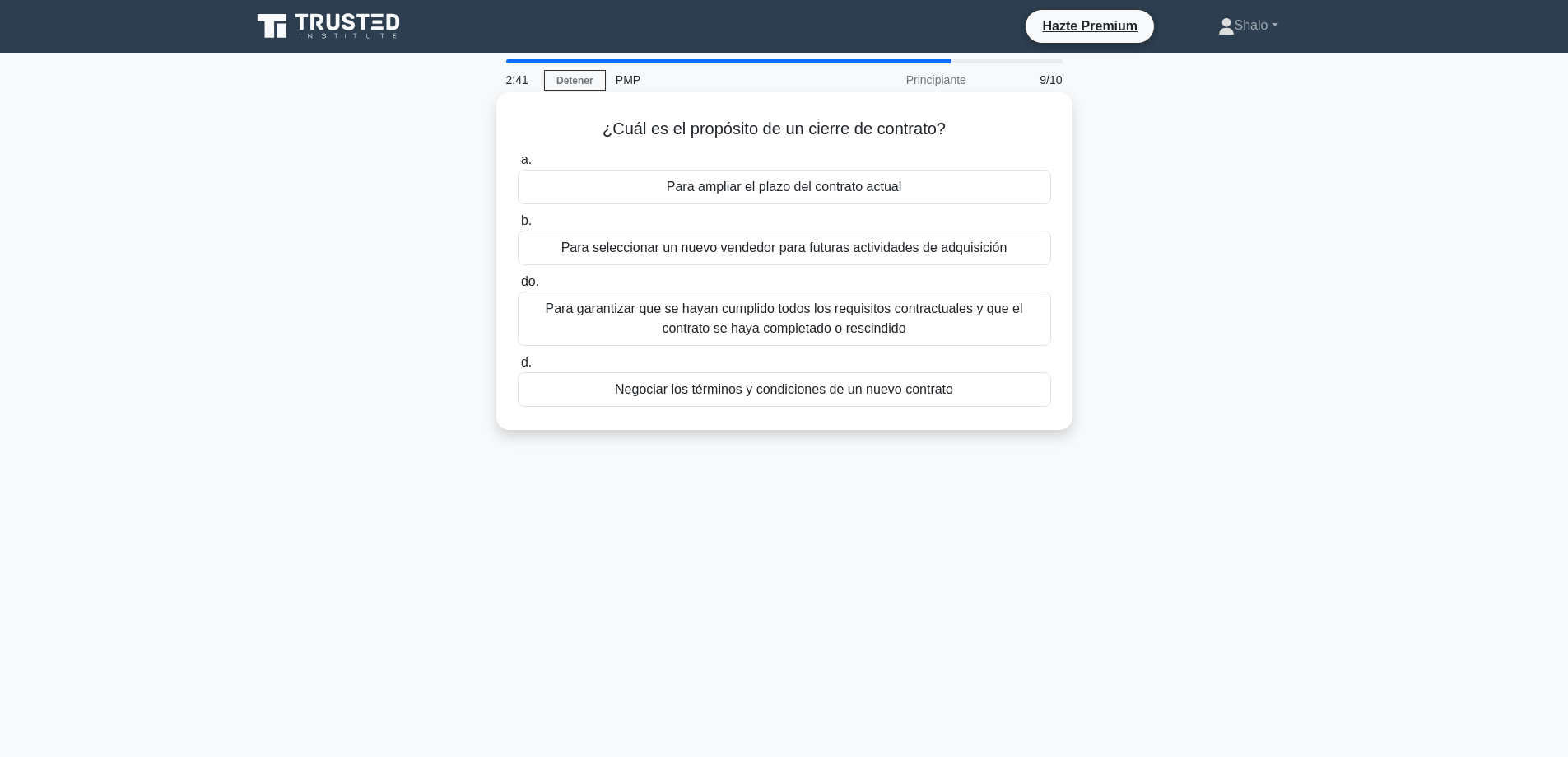
click at [636, 252] on font "Para seleccionar un nuevo vendedor para futuras actividades de adquisición" at bounding box center [784, 248] width 446 height 14
click at [518, 226] on input "b. Para seleccionar un nuevo vendedor para futuras actividades de adquisición" at bounding box center [518, 221] width 0 height 10
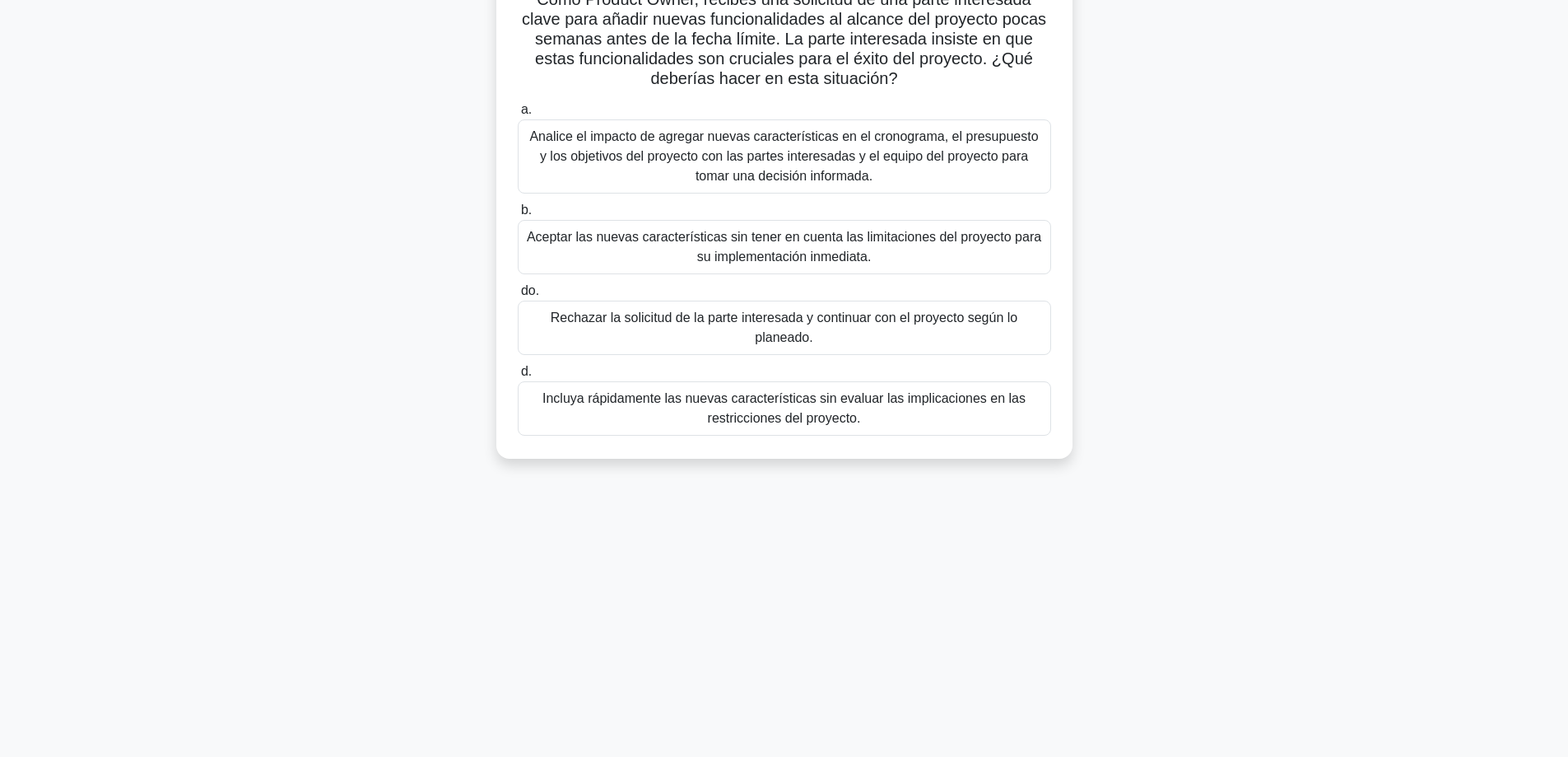
scroll to position [133, 0]
click at [644, 240] on font "Aceptar las nuevas características sin tener en cuenta las limitaciones del pro…" at bounding box center [784, 243] width 514 height 34
click at [518, 212] on input "b. Aceptar las nuevas características sin tener en cuenta las limitaciones del …" at bounding box center [518, 207] width 0 height 10
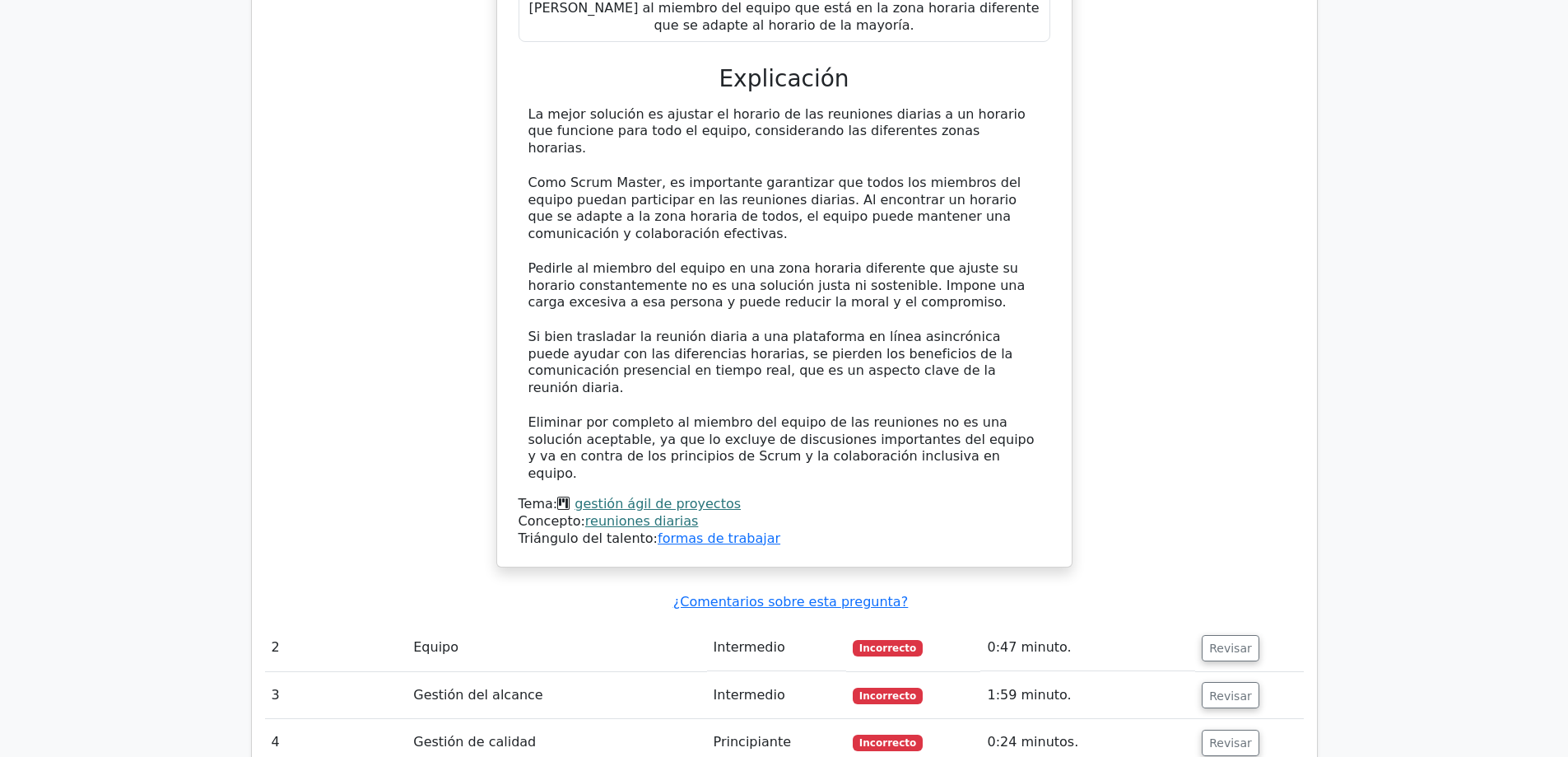
scroll to position [2182, 0]
